Goal: Information Seeking & Learning: Learn about a topic

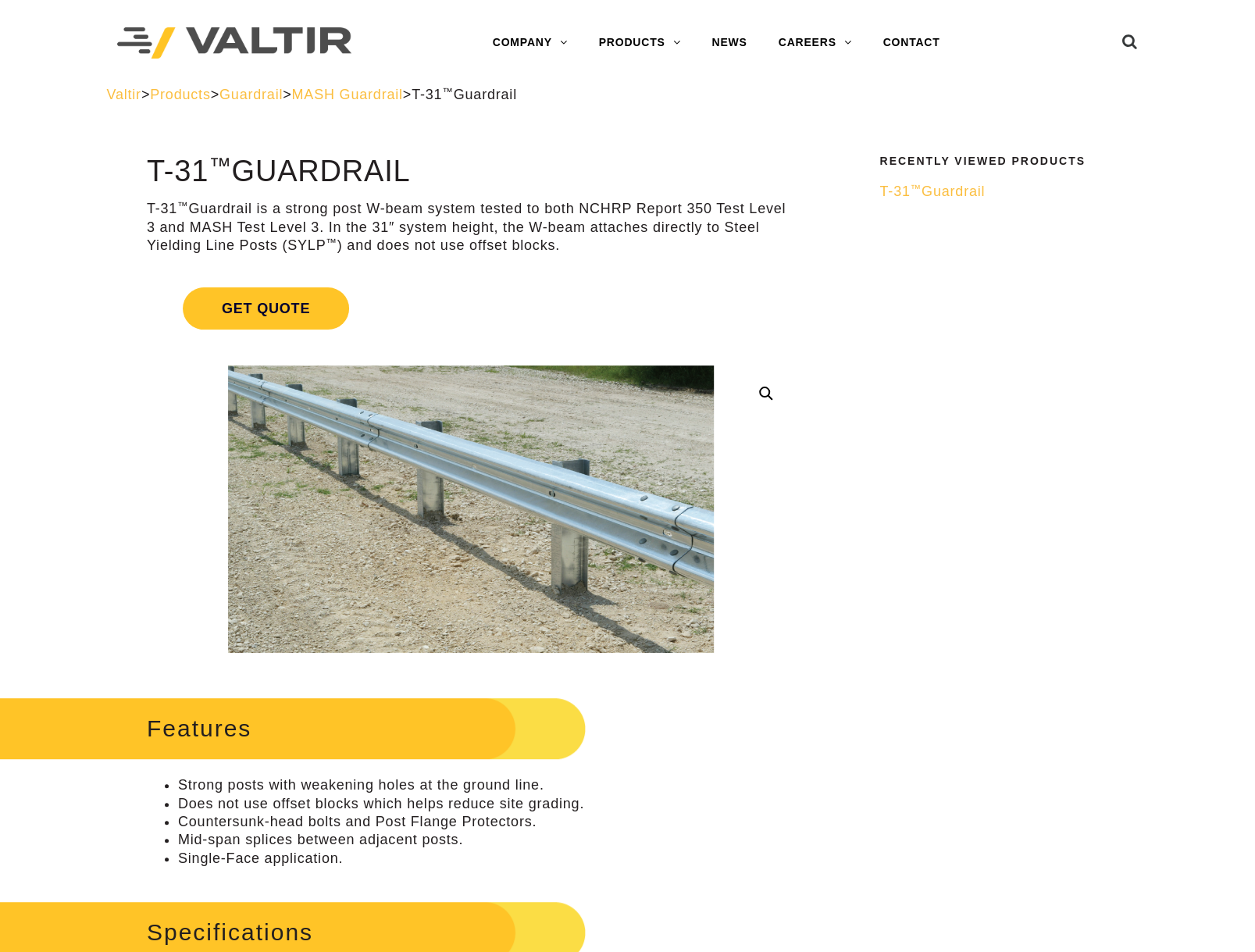
click at [395, 100] on span "MASH Guardrail" at bounding box center [347, 94] width 111 height 16
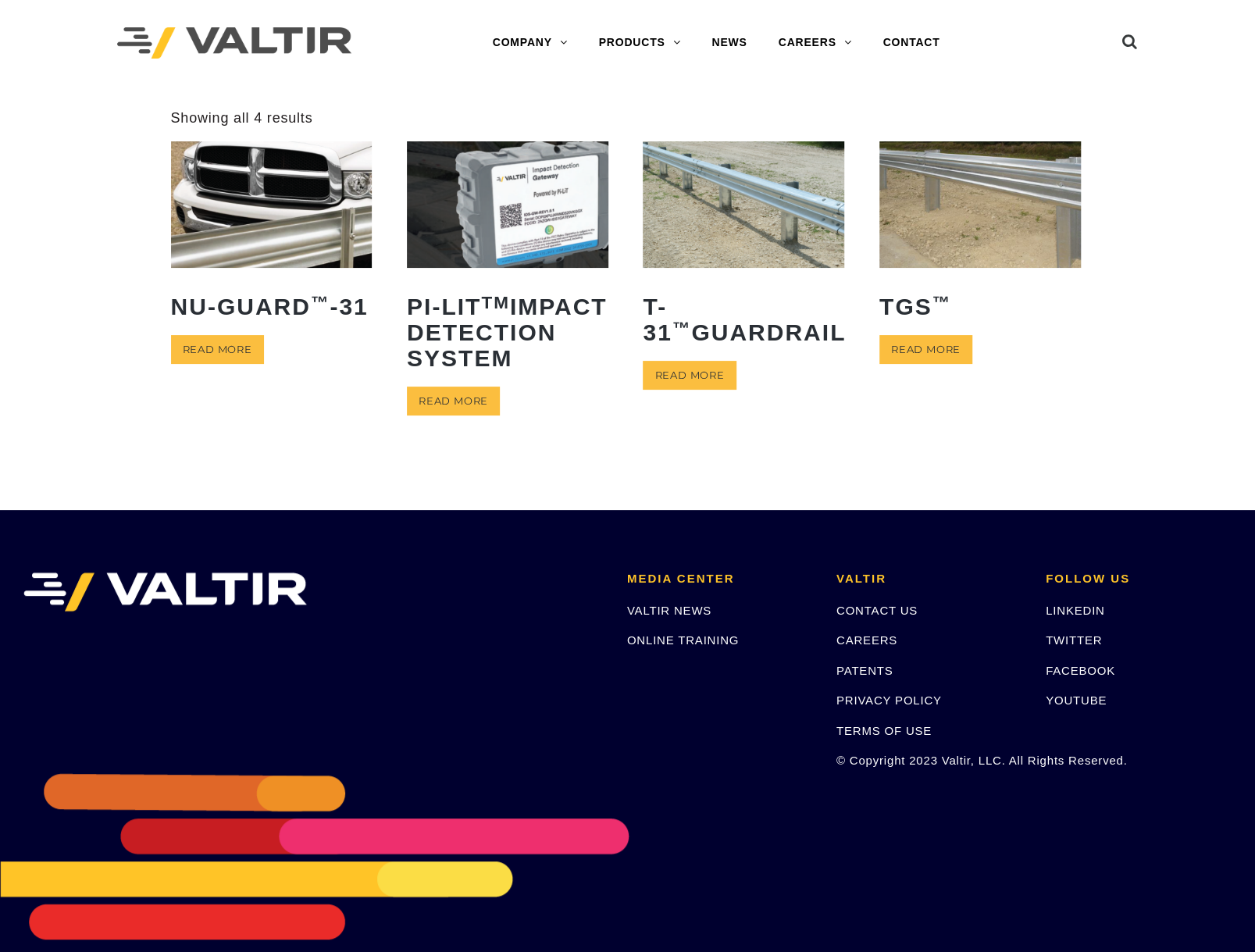
click at [897, 253] on img at bounding box center [980, 205] width 202 height 126
click at [238, 345] on link "Read more" at bounding box center [217, 349] width 93 height 29
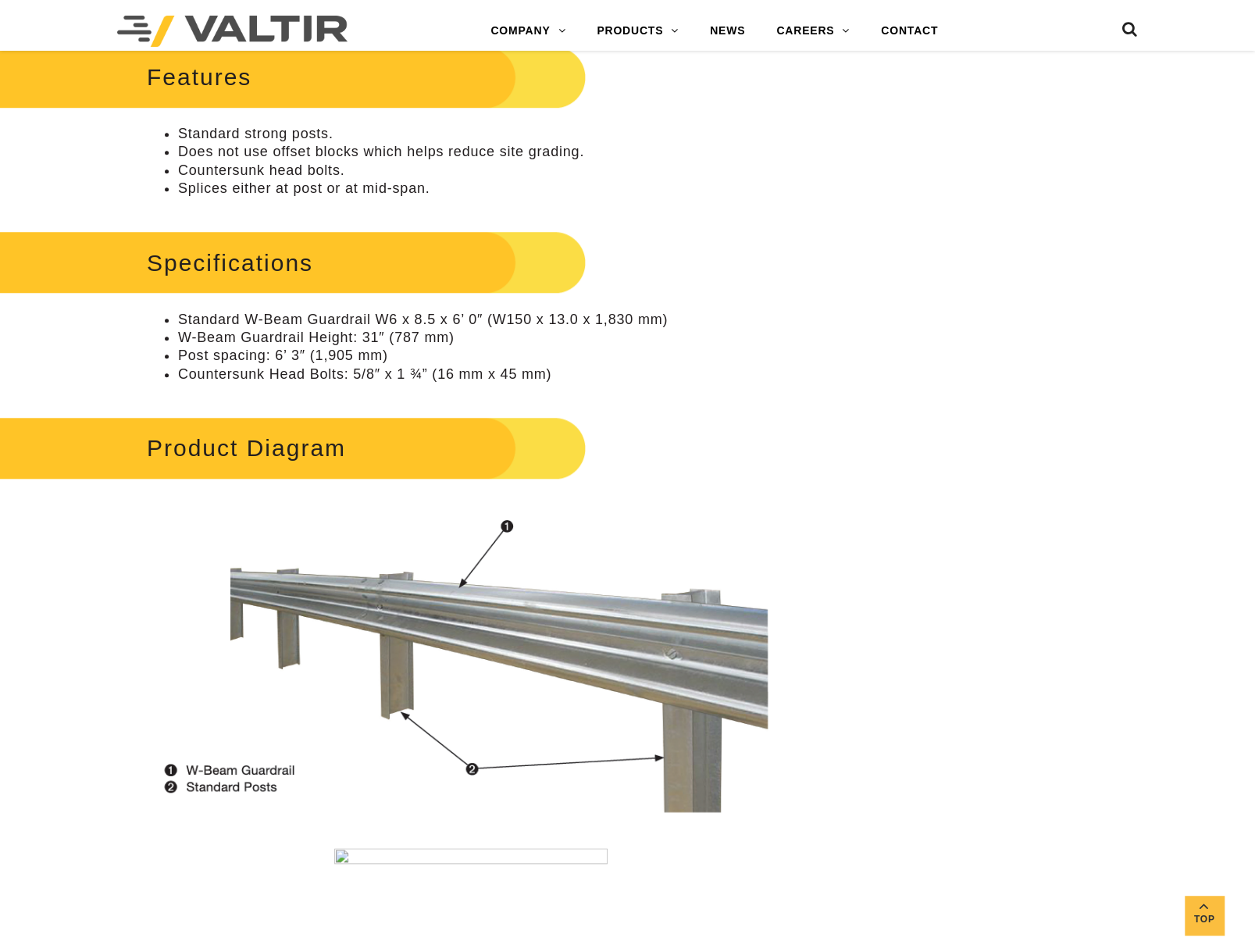
scroll to position [546, 0]
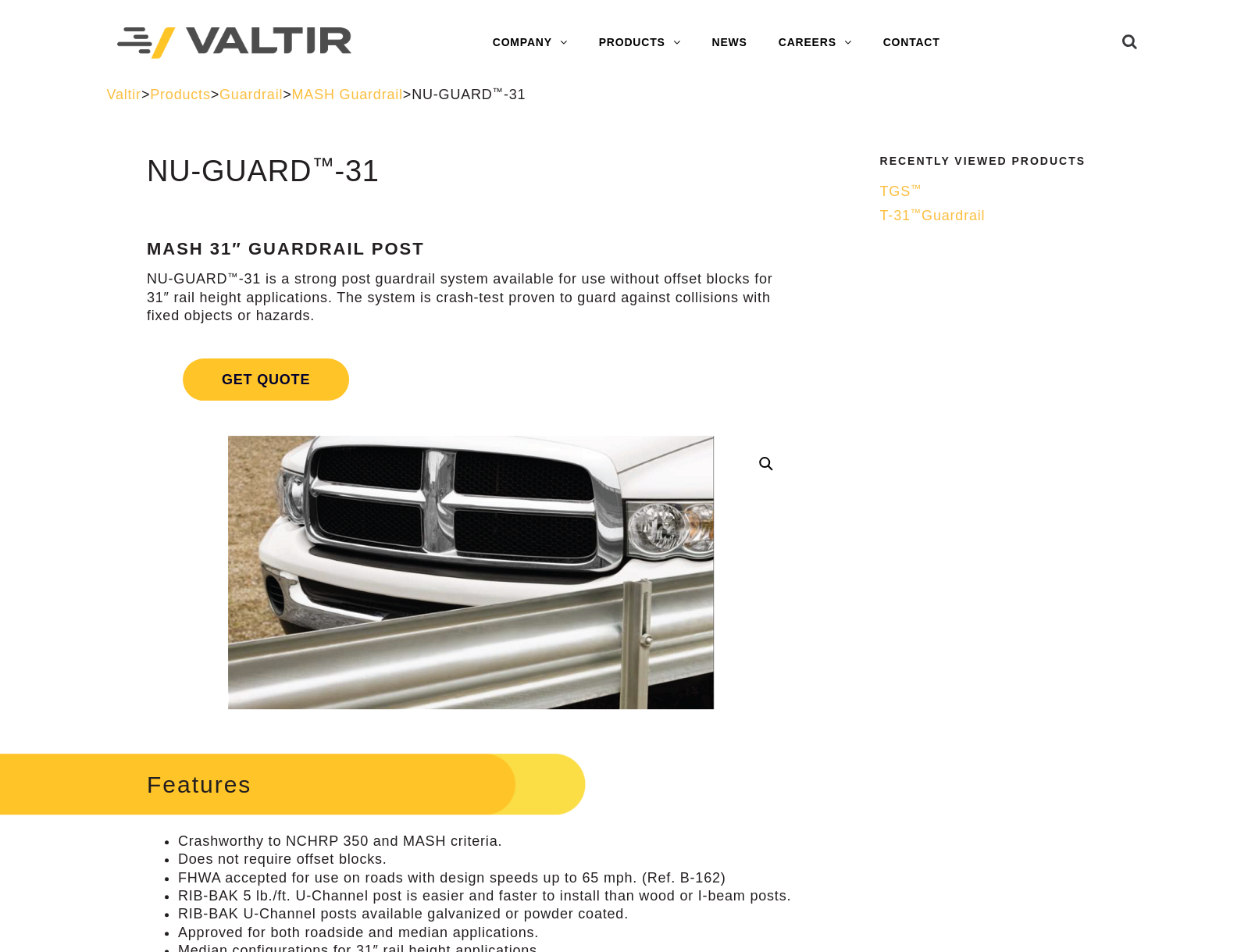
scroll to position [78, 0]
